Goal: Task Accomplishment & Management: Use online tool/utility

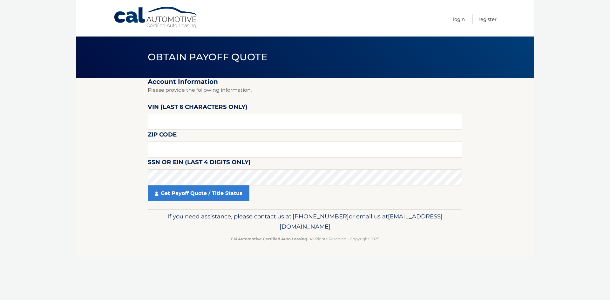
click at [172, 139] on label "Zip Code" at bounding box center [162, 136] width 29 height 12
click at [171, 149] on input "text" at bounding box center [305, 150] width 314 height 16
type input "10543"
click at [170, 123] on input "text" at bounding box center [305, 122] width 314 height 16
type input "3*****"
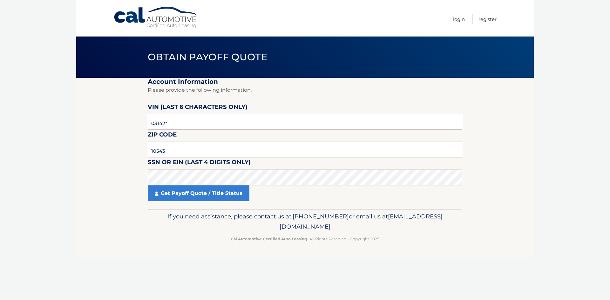
type input "031425"
click at [182, 193] on link "Get Payoff Quote / Title Status" at bounding box center [199, 193] width 102 height 16
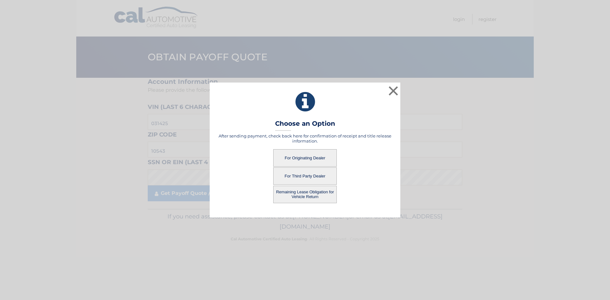
click at [306, 155] on button "For Originating Dealer" at bounding box center [304, 157] width 63 height 17
click at [314, 159] on button "For Originating Dealer" at bounding box center [304, 157] width 63 height 17
